Goal: Task Accomplishment & Management: Manage account settings

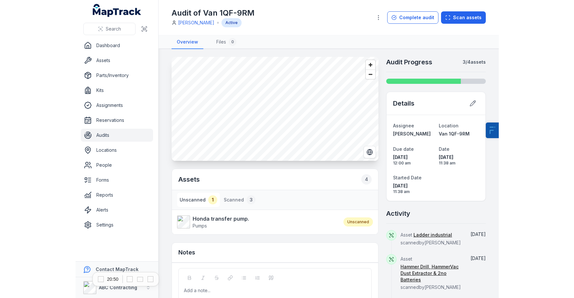
scroll to position [33, 0]
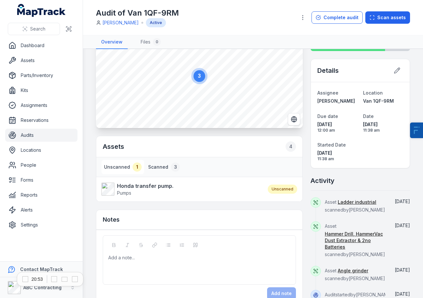
click at [162, 167] on button "Scanned 3" at bounding box center [164, 167] width 37 height 14
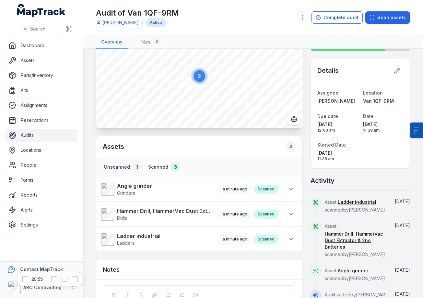
click at [127, 165] on button "Unscanned 1" at bounding box center [123, 167] width 43 height 14
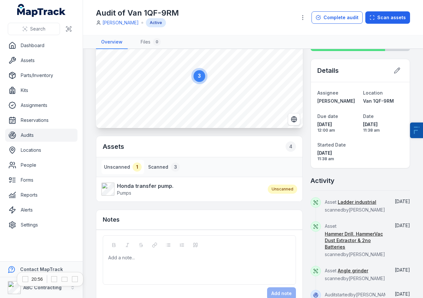
click at [146, 165] on button "Scanned 3" at bounding box center [164, 167] width 37 height 14
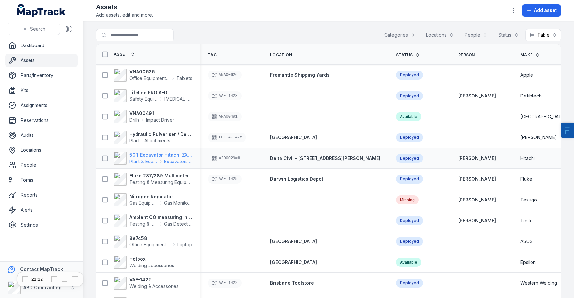
click at [152, 152] on strong "50T Excavator Hitachi ZX350" at bounding box center [160, 155] width 63 height 6
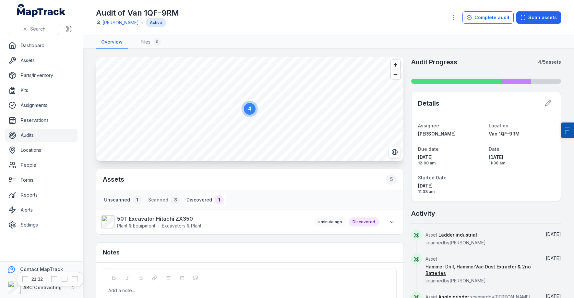
click at [135, 201] on div "1" at bounding box center [137, 199] width 9 height 9
click at [45, 135] on link "Audits" at bounding box center [41, 134] width 72 height 13
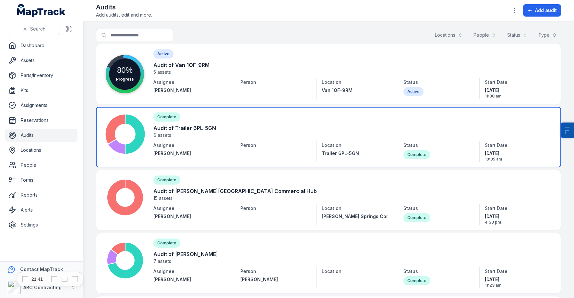
click at [195, 133] on link at bounding box center [328, 137] width 465 height 60
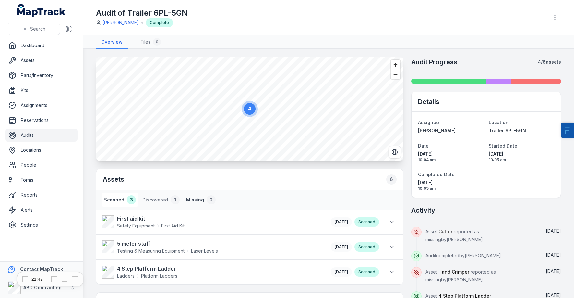
click at [207, 201] on div "2" at bounding box center [211, 199] width 9 height 9
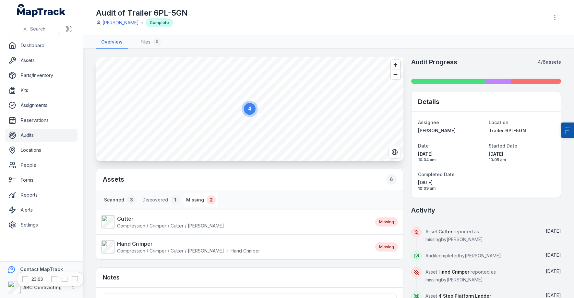
click at [103, 197] on button "Scanned 3" at bounding box center [120, 199] width 37 height 14
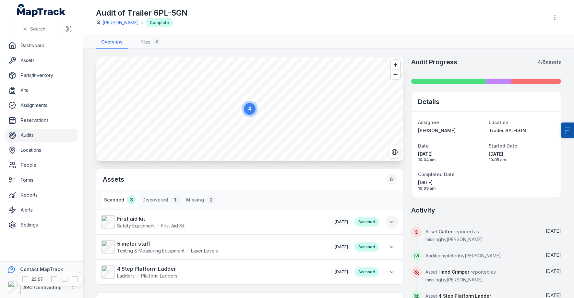
click at [388, 221] on button at bounding box center [392, 221] width 12 height 12
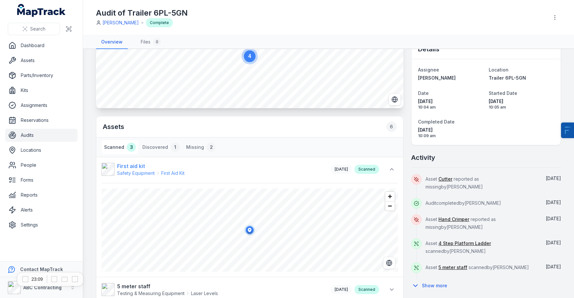
scroll to position [54, 0]
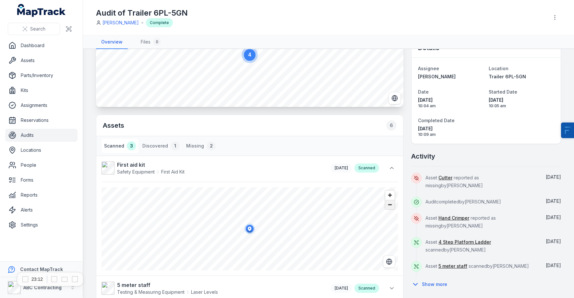
click at [391, 207] on span "Zoom out" at bounding box center [389, 204] width 9 height 9
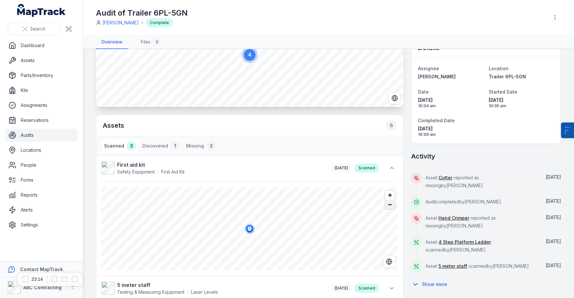
click at [391, 207] on span "Zoom out" at bounding box center [389, 204] width 9 height 9
click at [393, 195] on span "Zoom in" at bounding box center [389, 194] width 9 height 9
click at [49, 63] on link "Assets" at bounding box center [41, 60] width 72 height 13
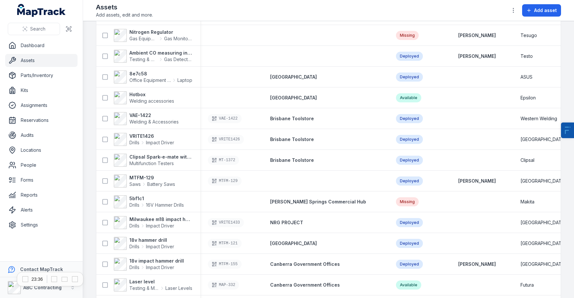
scroll to position [252, 0]
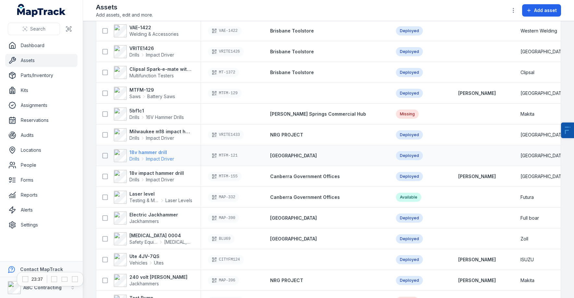
click at [140, 153] on strong "18v hammer drill" at bounding box center [151, 152] width 45 height 6
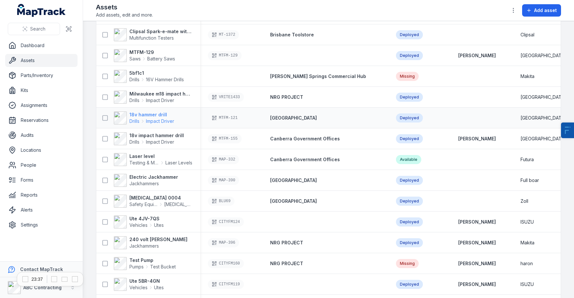
scroll to position [291, 0]
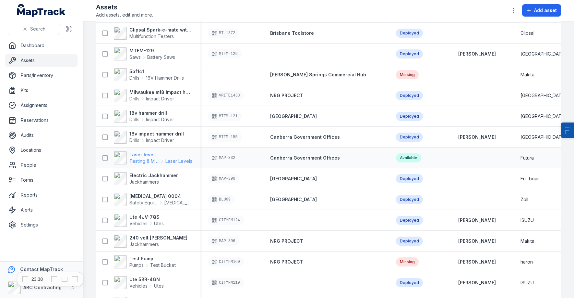
click at [141, 155] on strong "Laser level" at bounding box center [160, 154] width 63 height 6
click at [141, 177] on strong "Electric Jackhammer" at bounding box center [153, 175] width 49 height 6
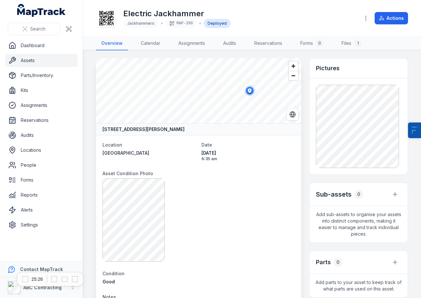
click at [245, 218] on div at bounding box center [199, 219] width 192 height 83
click at [214, 201] on div at bounding box center [199, 219] width 192 height 83
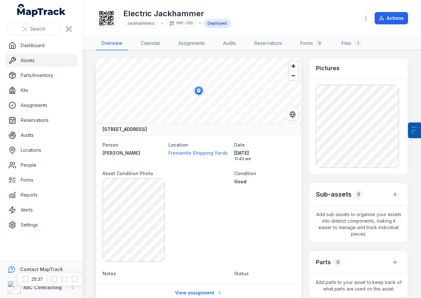
click at [199, 155] on span "Fremantle Shipping Yards" at bounding box center [197, 153] width 59 height 6
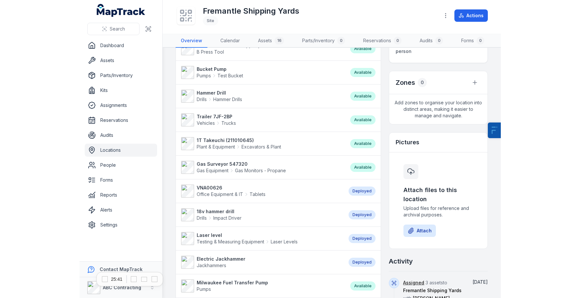
scroll to position [204, 0]
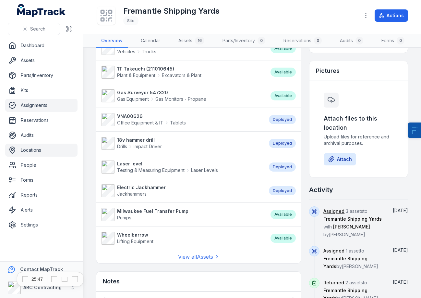
click at [25, 108] on link "Assignments" at bounding box center [41, 105] width 72 height 13
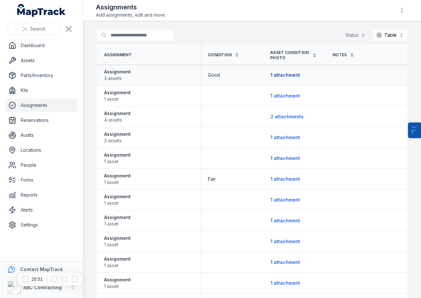
click at [283, 77] on button "1 attachment" at bounding box center [285, 75] width 30 height 12
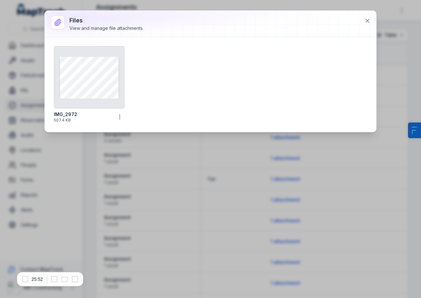
click at [119, 194] on div "Files View and manage file attachments. IMG_2972 507.4 KB" at bounding box center [210, 149] width 421 height 298
click at [360, 22] on div at bounding box center [211, 24] width 332 height 26
click at [364, 22] on icon at bounding box center [367, 21] width 6 height 6
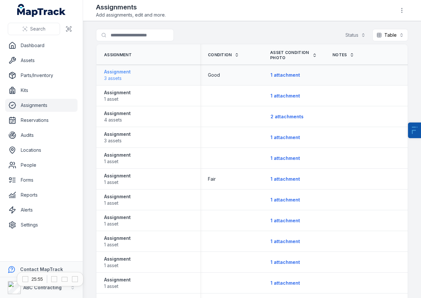
click at [125, 75] on span "3 assets" at bounding box center [117, 78] width 27 height 6
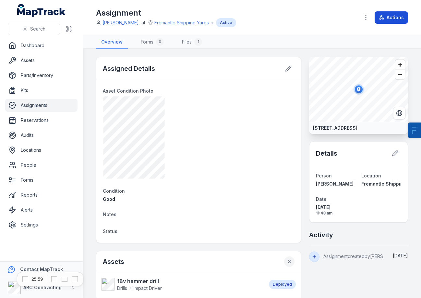
click at [384, 16] on button "Actions" at bounding box center [391, 17] width 33 height 12
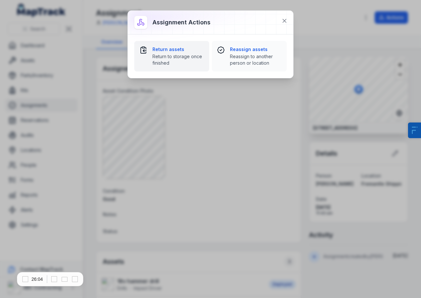
click at [163, 59] on span "Return to storage once finished" at bounding box center [178, 59] width 52 height 13
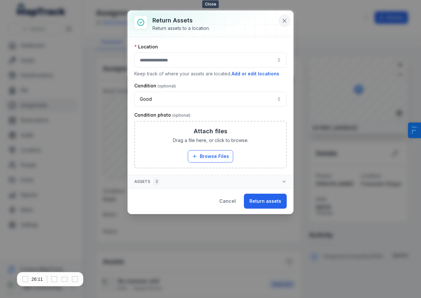
click at [289, 21] on button at bounding box center [284, 21] width 12 height 12
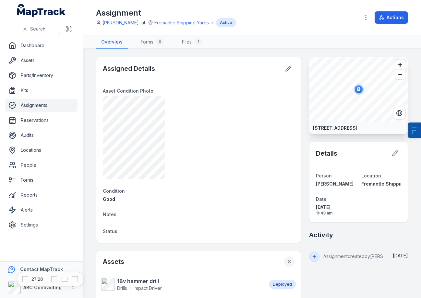
click at [420, 32] on header "Toggle Navigation Assignment [PERSON_NAME] at Fremantle Shipping Yards Active A…" at bounding box center [252, 17] width 338 height 35
